Goal: Navigation & Orientation: Go to known website

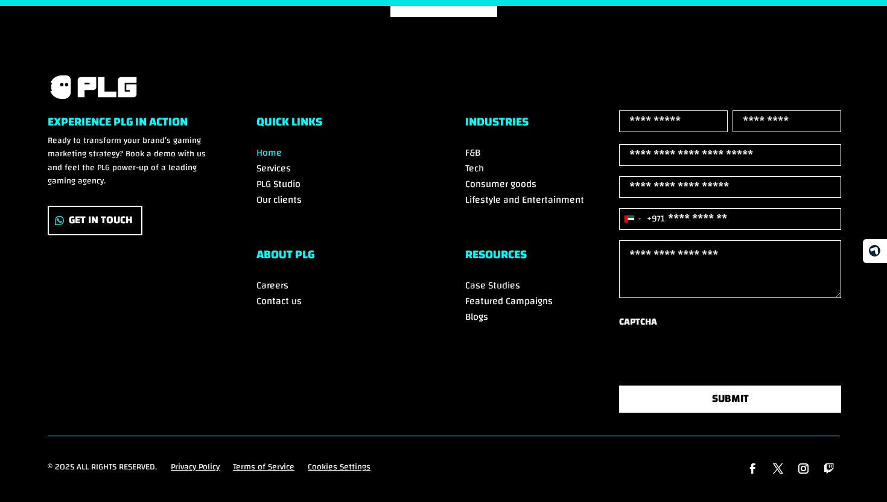
scroll to position [4207, 0]
